Goal: Task Accomplishment & Management: Manage account settings

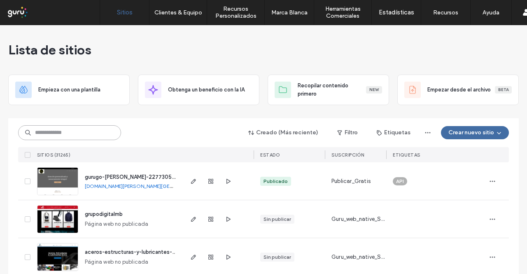
click at [101, 133] on input at bounding box center [69, 132] width 103 height 15
type input "***"
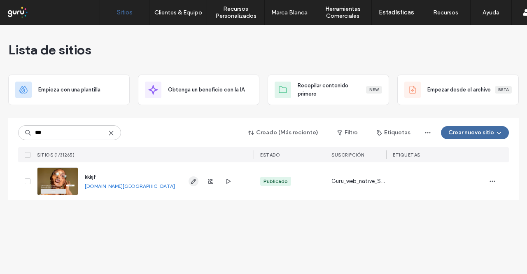
click at [195, 181] on icon "button" at bounding box center [193, 181] width 7 height 7
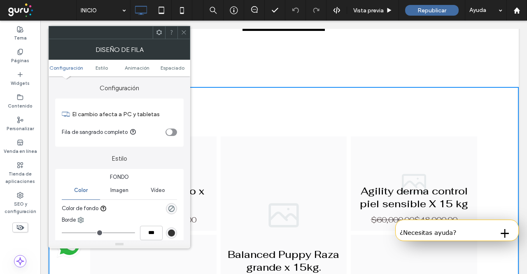
scroll to position [82, 0]
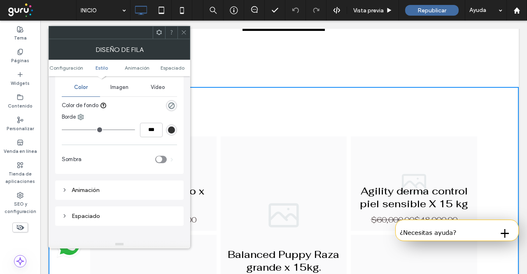
click at [103, 69] on span "Estilo" at bounding box center [101, 68] width 12 height 6
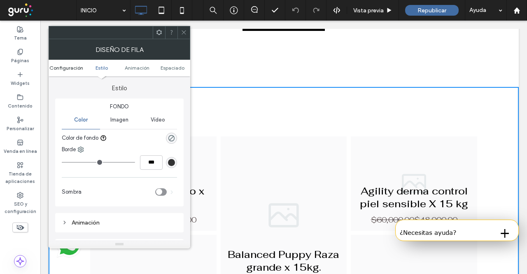
click at [71, 68] on span "Configuración" at bounding box center [66, 68] width 34 height 6
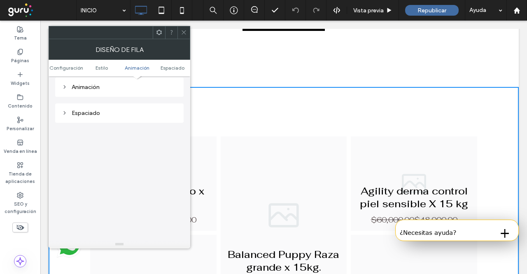
scroll to position [226, 0]
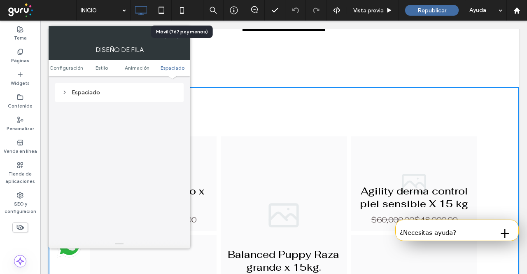
drag, startPoint x: 185, startPoint y: 38, endPoint x: 184, endPoint y: 33, distance: 5.4
click at [184, 39] on div "Diseño de fila" at bounding box center [120, 49] width 142 height 21
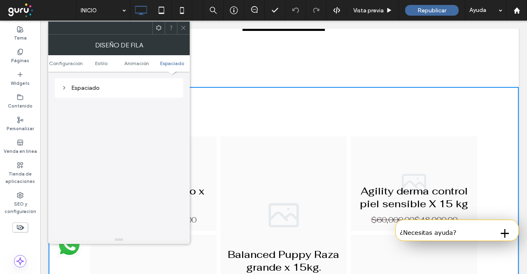
click at [179, 28] on div at bounding box center [183, 28] width 12 height 12
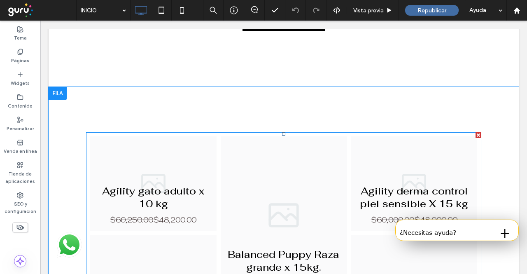
click at [263, 197] on link at bounding box center [284, 215] width 126 height 158
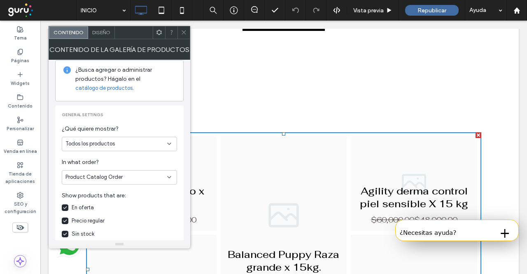
scroll to position [82, 0]
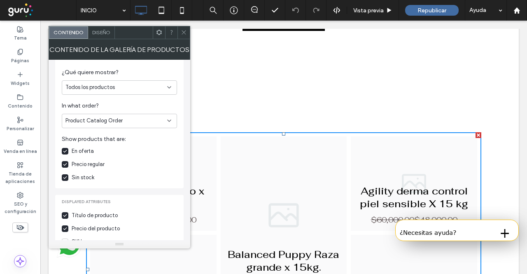
click at [105, 31] on span "Diseño" at bounding box center [101, 32] width 18 height 6
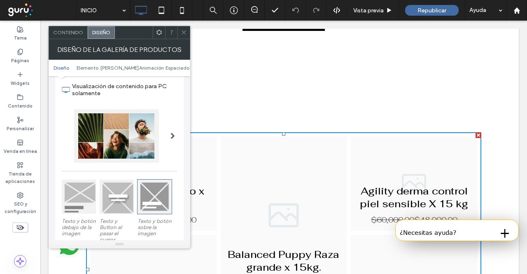
scroll to position [41, 0]
